Goal: Task Accomplishment & Management: Complete application form

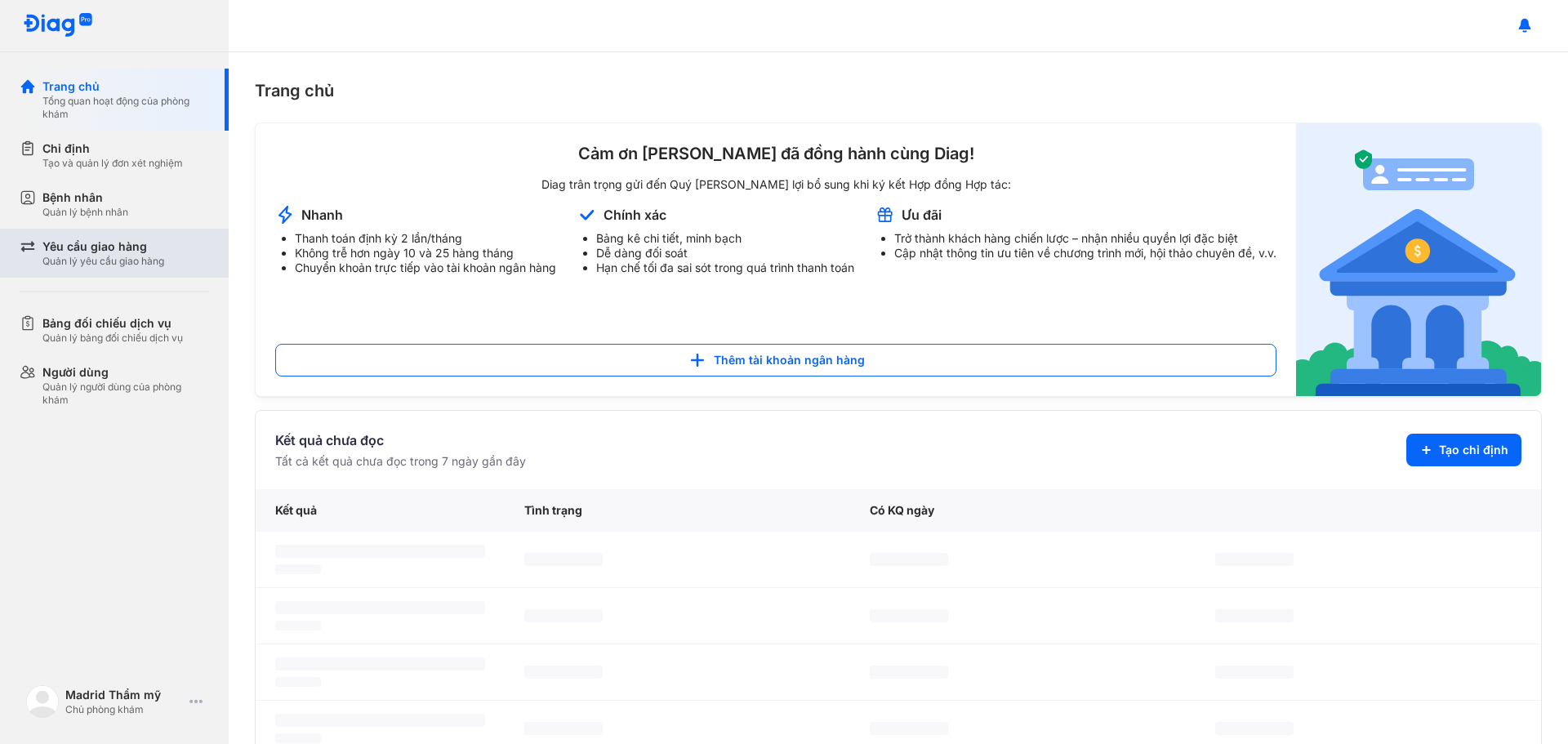
click at [126, 267] on div "Quản lý yêu cầu giao hàng" at bounding box center [103, 261] width 121 height 13
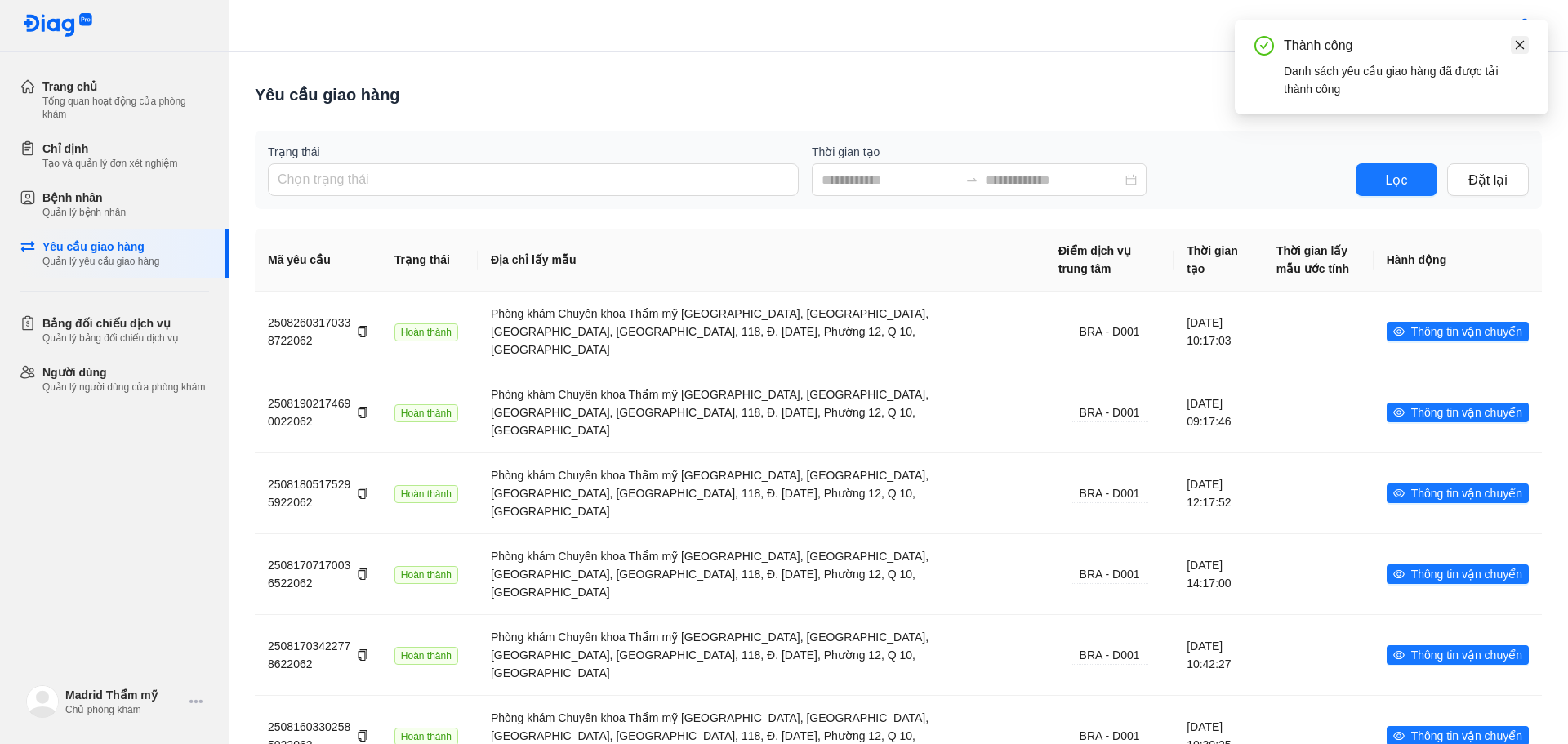
click at [1517, 46] on icon "close" at bounding box center [1520, 45] width 9 height 9
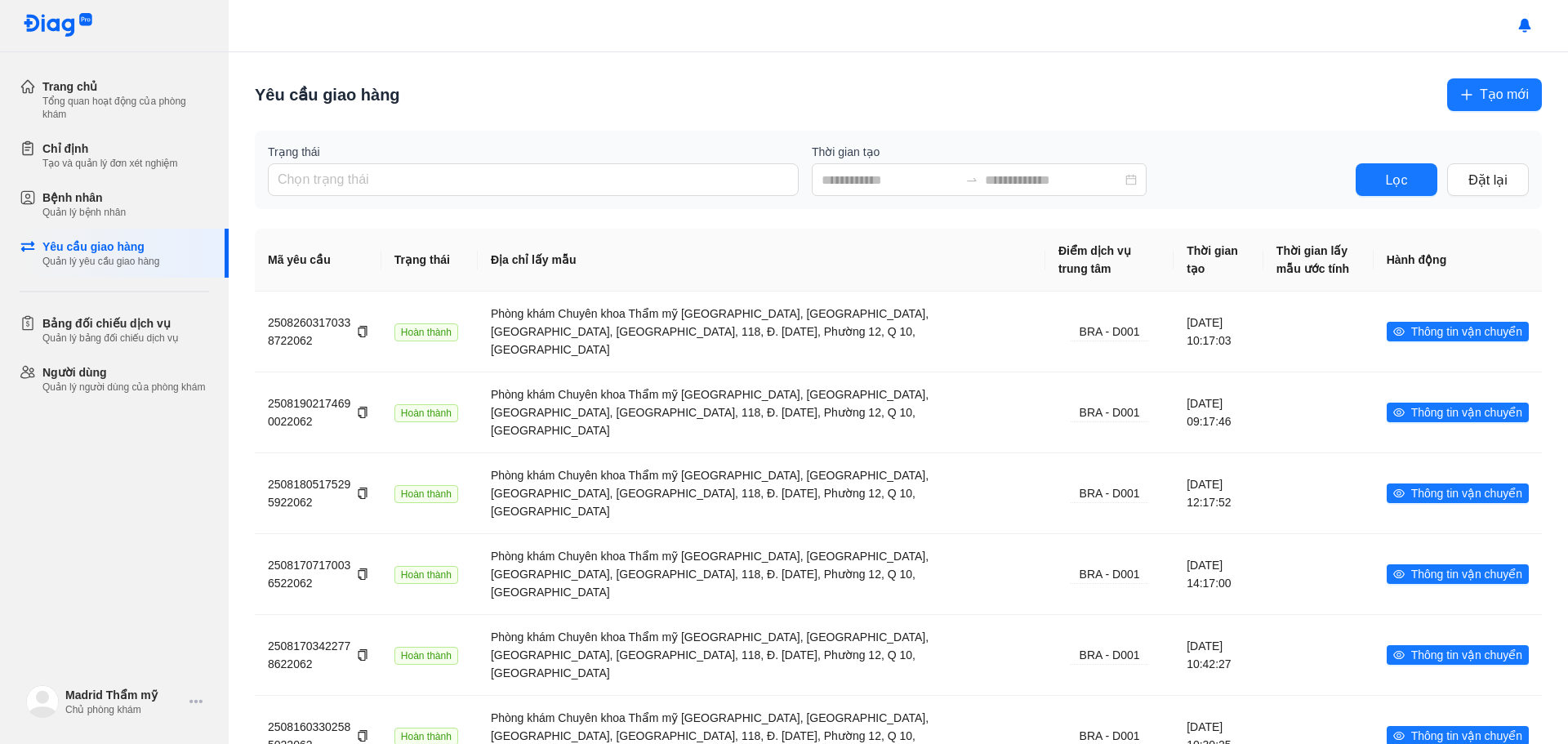
click at [1489, 94] on span "Tạo mới" at bounding box center [1504, 94] width 49 height 20
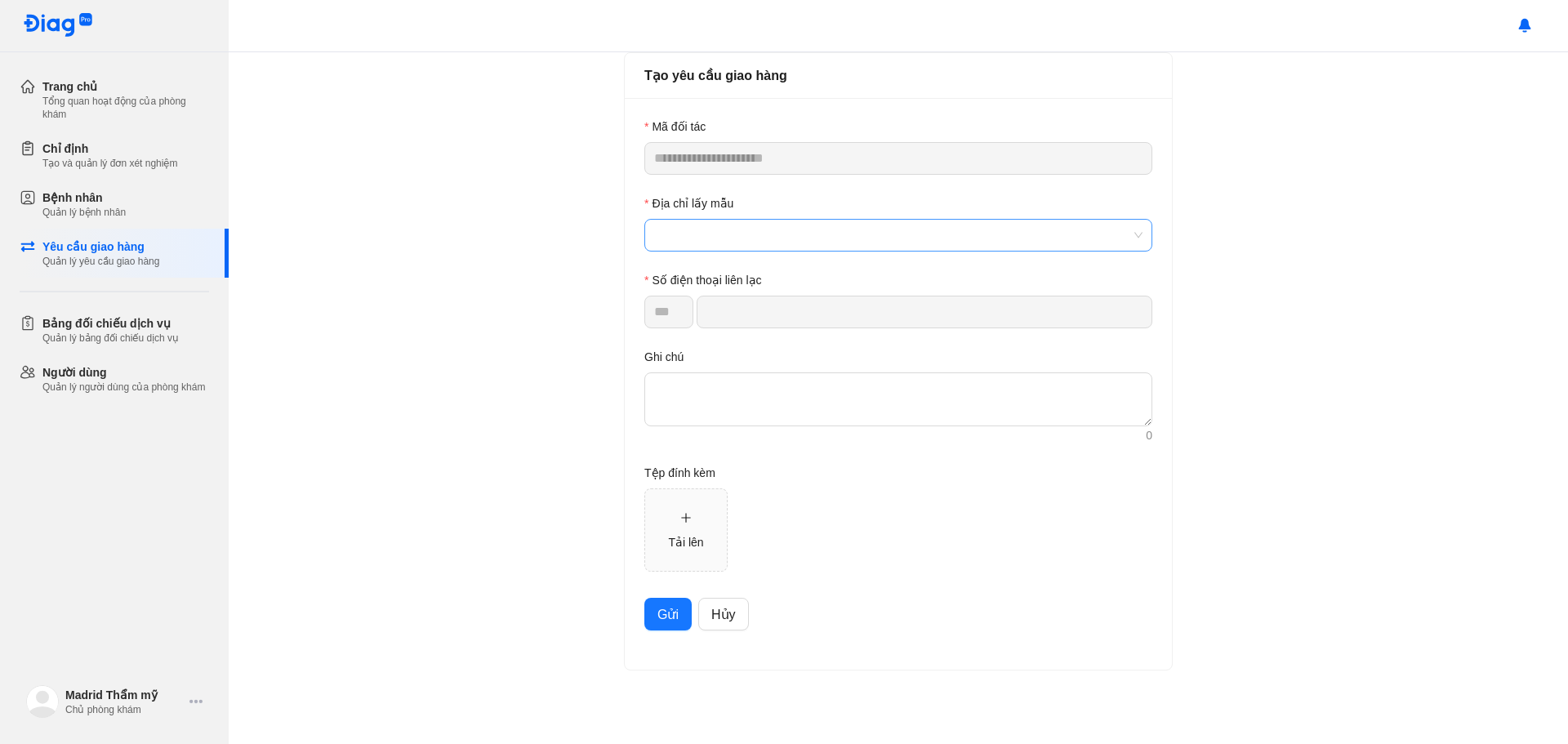
click at [768, 240] on span at bounding box center [898, 235] width 488 height 31
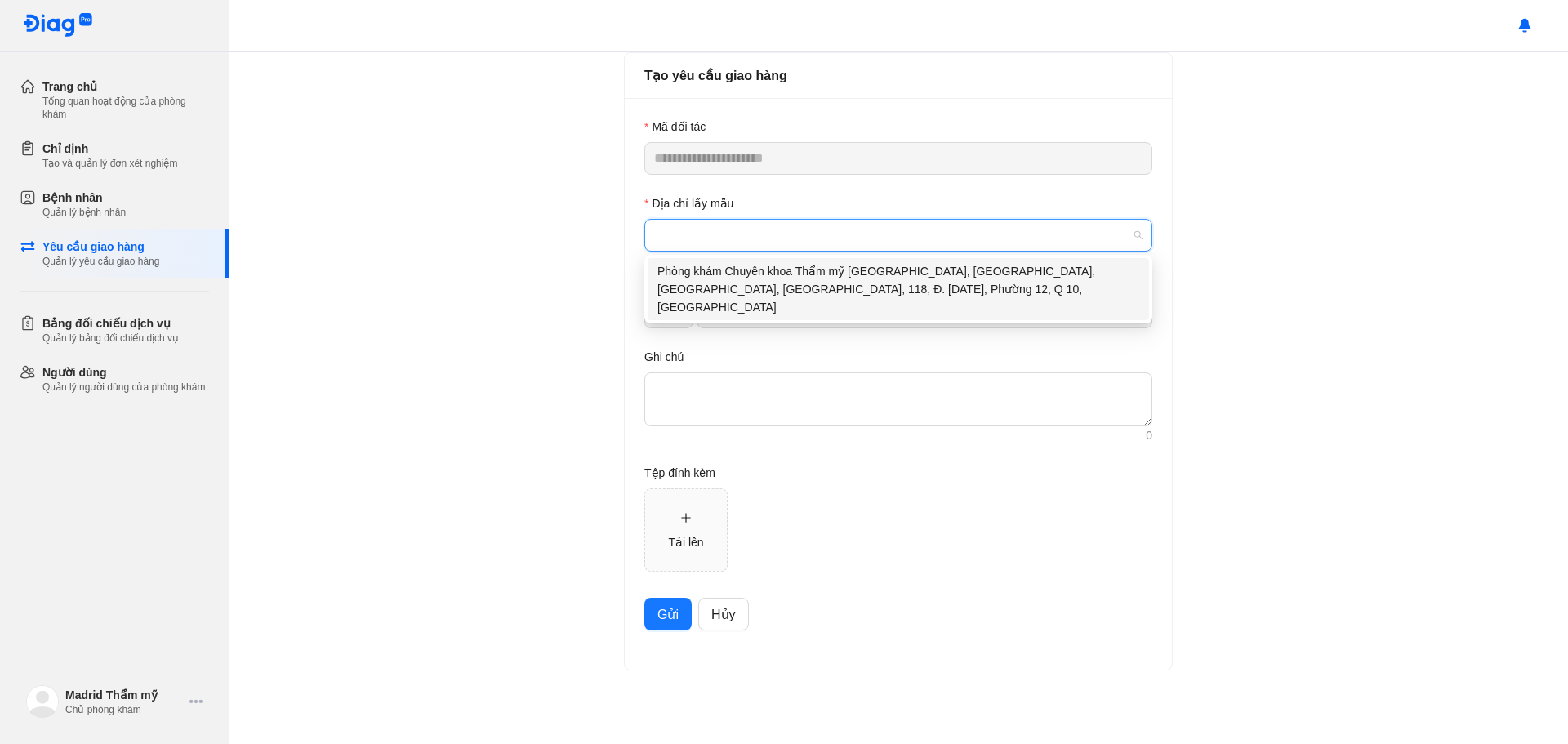
click at [810, 280] on div "Phòng khám Chuyên khoa Thẩm mỹ [GEOGRAPHIC_DATA], [GEOGRAPHIC_DATA], [GEOGRAPHI…" at bounding box center [898, 289] width 482 height 54
type input "**********"
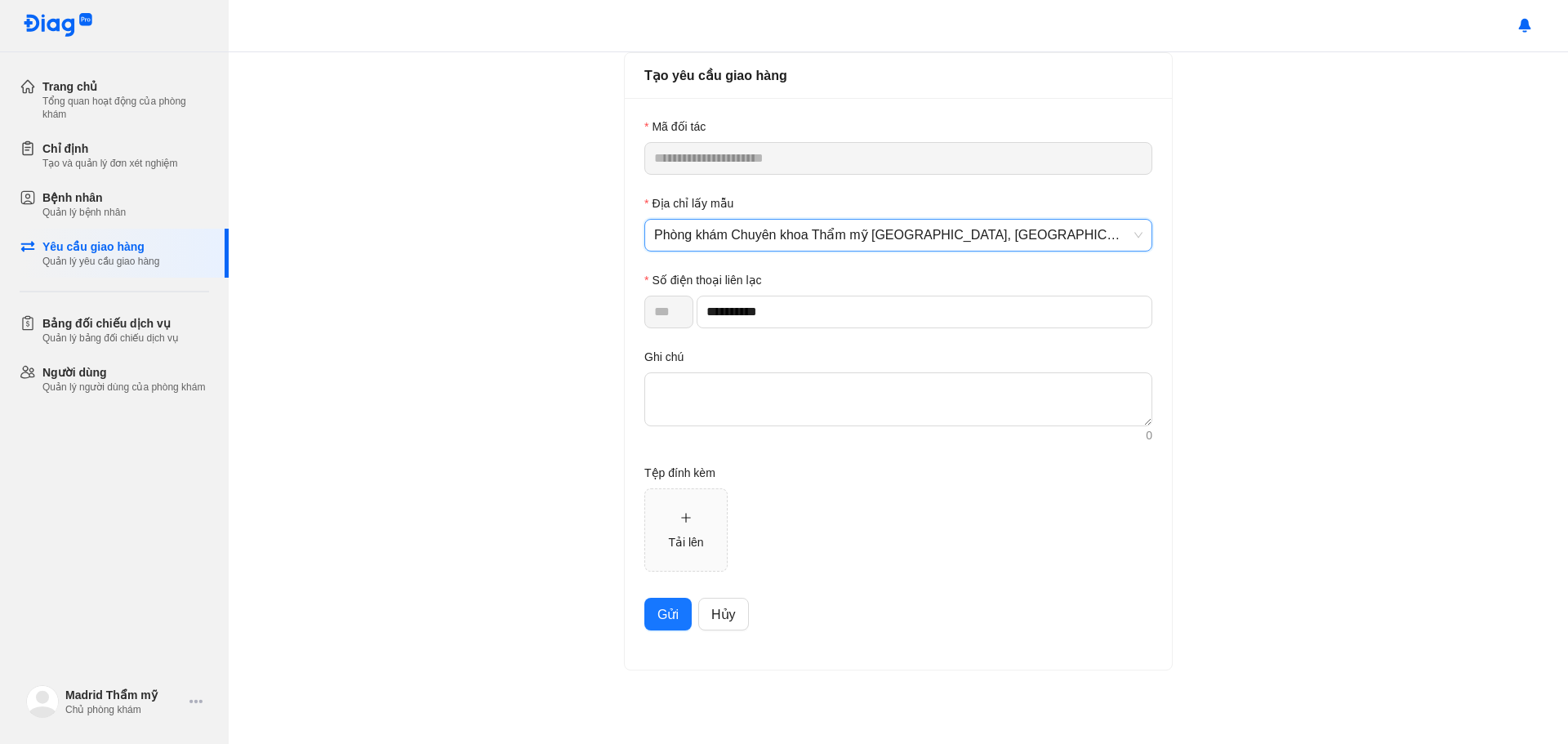
click at [669, 614] on span "Gửi" at bounding box center [667, 614] width 21 height 20
